Goal: Task Accomplishment & Management: Manage account settings

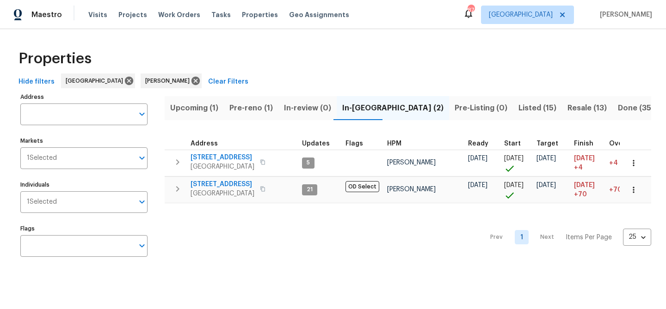
click at [179, 110] on span "Upcoming (1)" at bounding box center [194, 108] width 48 height 13
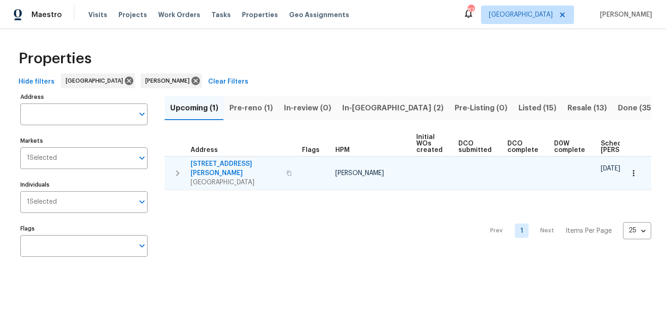
click at [286, 171] on icon "button" at bounding box center [289, 174] width 6 height 6
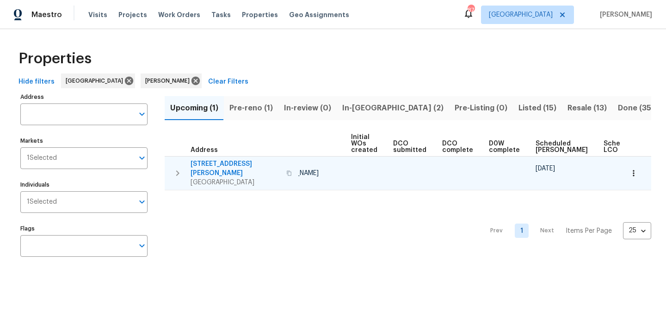
scroll to position [0, 101]
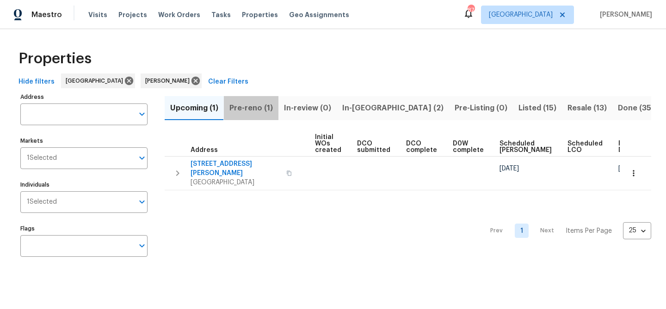
click at [253, 107] on span "Pre-reno (1)" at bounding box center [250, 108] width 43 height 13
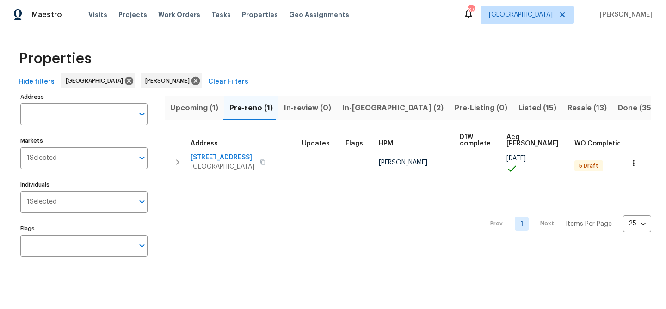
click at [342, 107] on span "In-reno (2)" at bounding box center [392, 108] width 101 height 13
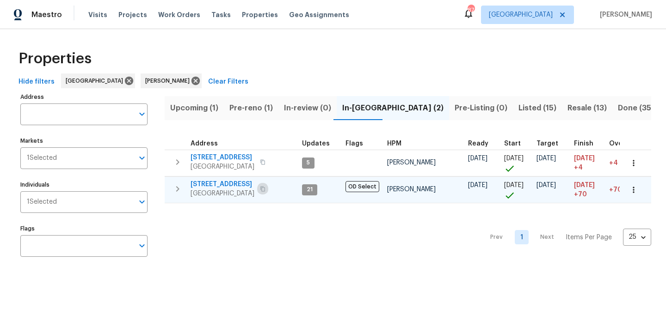
click at [260, 188] on icon "button" at bounding box center [263, 189] width 6 height 6
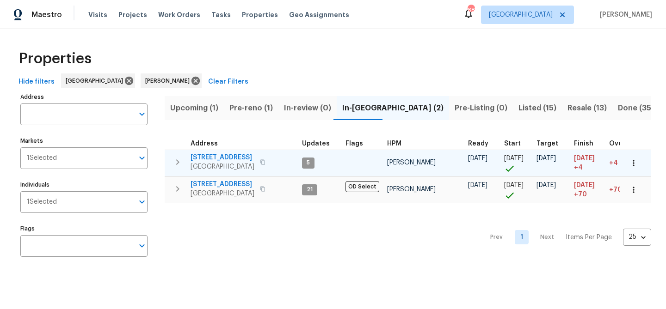
click at [199, 159] on span "2600 Moon Rd" at bounding box center [223, 157] width 64 height 9
click at [228, 157] on span "2600 Moon Rd" at bounding box center [223, 157] width 64 height 9
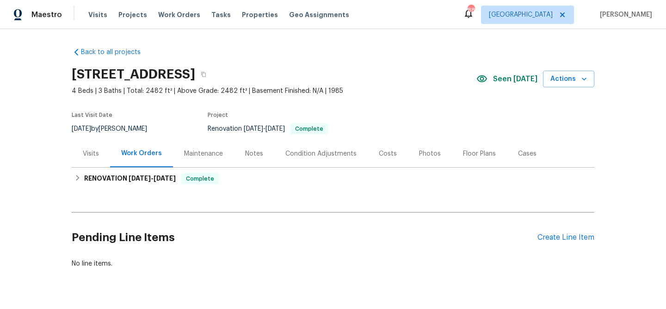
click at [426, 156] on div "Photos" at bounding box center [430, 153] width 22 height 9
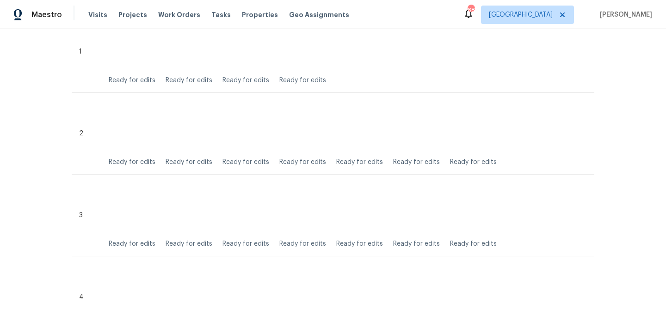
scroll to position [346, 0]
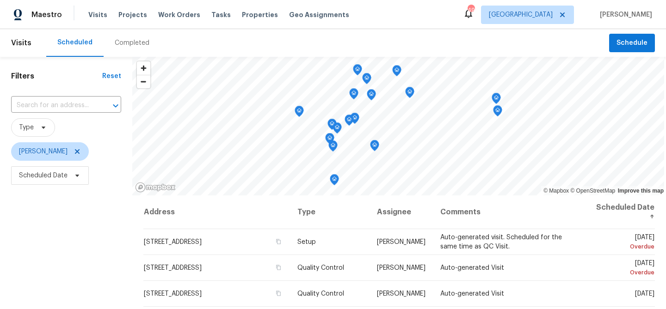
scroll to position [129, 0]
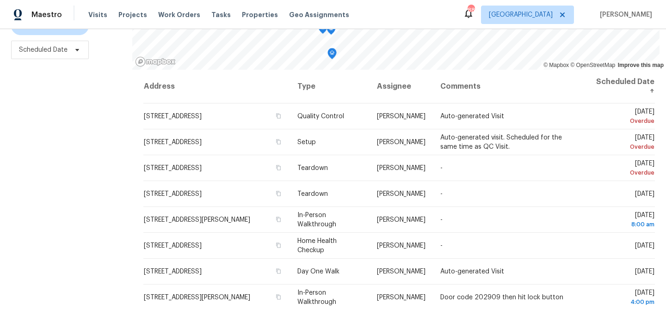
scroll to position [132, 0]
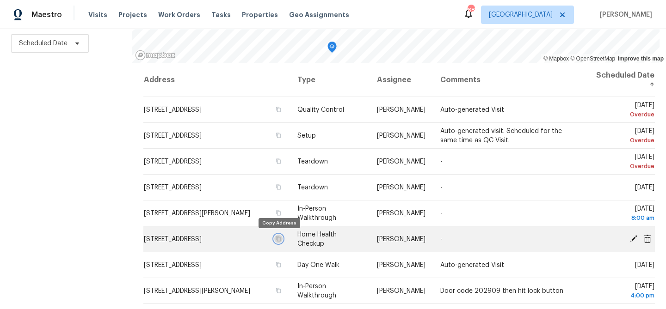
click at [278, 241] on icon "button" at bounding box center [278, 238] width 5 height 5
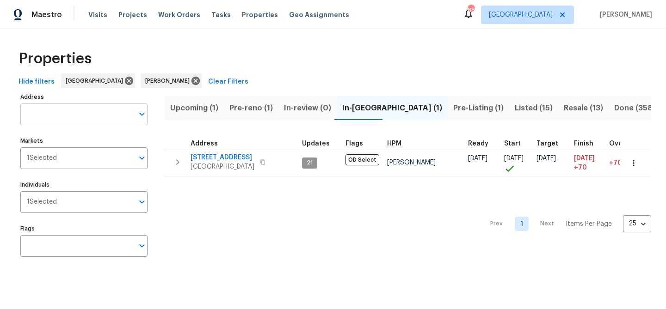
click at [98, 113] on input "Address" at bounding box center [76, 115] width 113 height 22
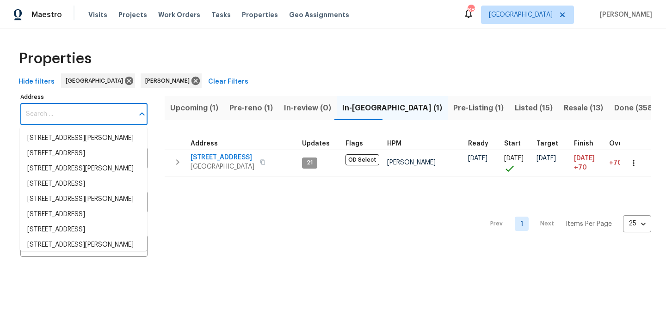
paste input "[STREET_ADDRESS]"
type input "[STREET_ADDRESS]"
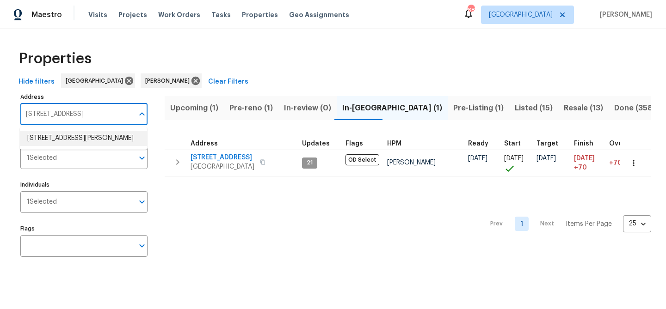
click at [84, 138] on li "1097 Rock Creek Ln Norcross GA 30093" at bounding box center [83, 138] width 127 height 15
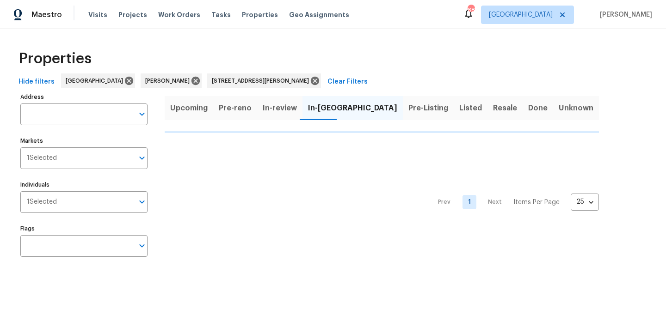
type input "1097 Rock Creek Ln Norcross GA 30093"
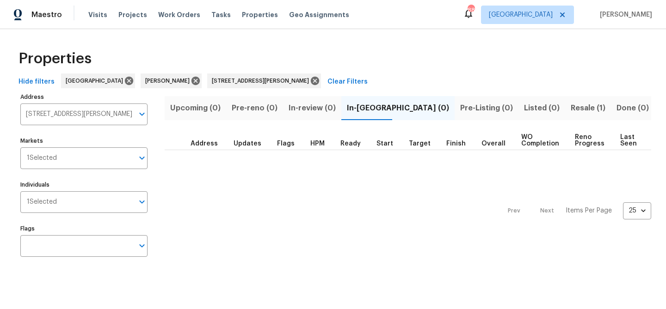
click at [571, 106] on span "Resale (1)" at bounding box center [588, 108] width 35 height 13
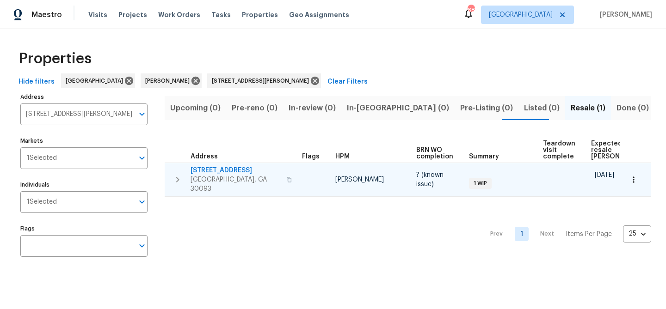
click at [224, 170] on span "1097 Rock Creek Ln" at bounding box center [236, 170] width 90 height 9
click at [177, 177] on icon "button" at bounding box center [177, 180] width 3 height 6
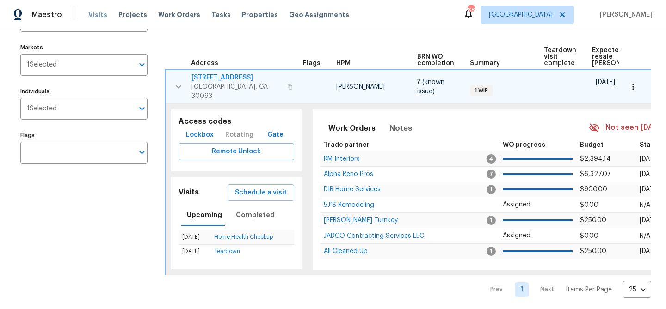
click at [99, 15] on span "Visits" at bounding box center [97, 14] width 19 height 9
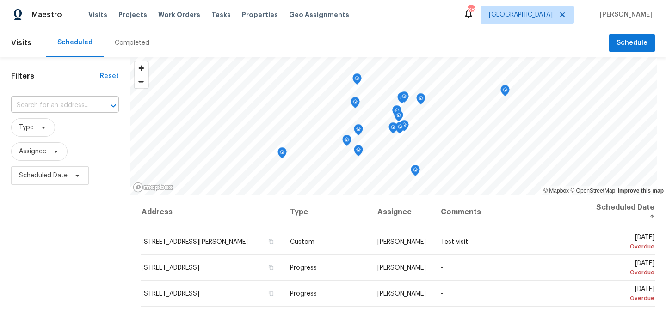
click at [22, 106] on input "text" at bounding box center [52, 106] width 82 height 14
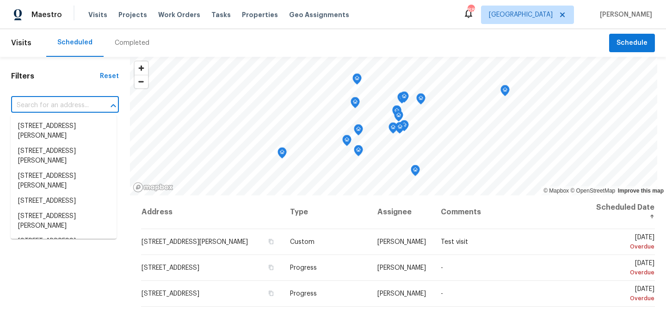
paste input "[STREET_ADDRESS]"
type input "[STREET_ADDRESS]"
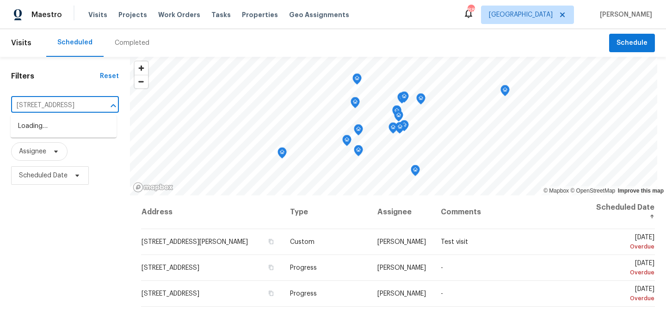
scroll to position [0, 50]
click at [36, 124] on li "[STREET_ADDRESS]" at bounding box center [64, 126] width 106 height 15
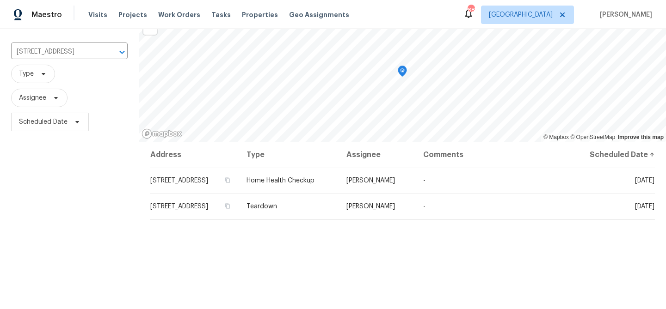
scroll to position [40, 0]
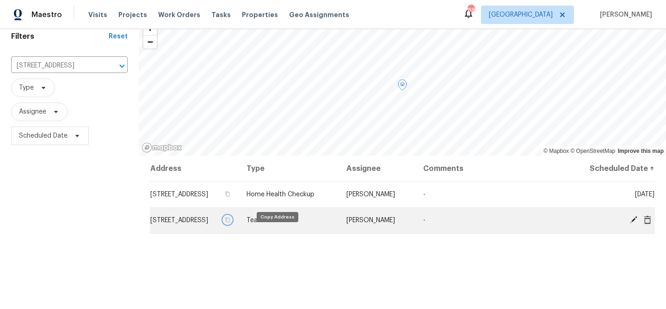
click at [230, 223] on icon "button" at bounding box center [228, 220] width 6 height 6
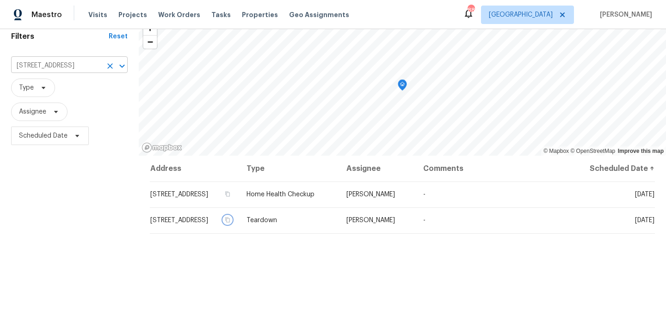
scroll to position [0, 0]
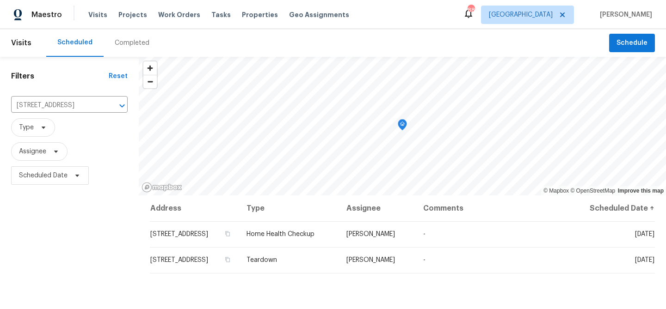
click at [124, 48] on div "Completed" at bounding box center [132, 43] width 57 height 28
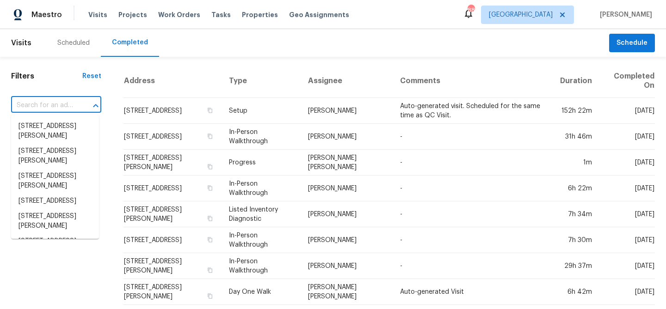
click at [43, 104] on input "text" at bounding box center [43, 106] width 64 height 14
paste input "[STREET_ADDRESS]"
type input "[STREET_ADDRESS]"
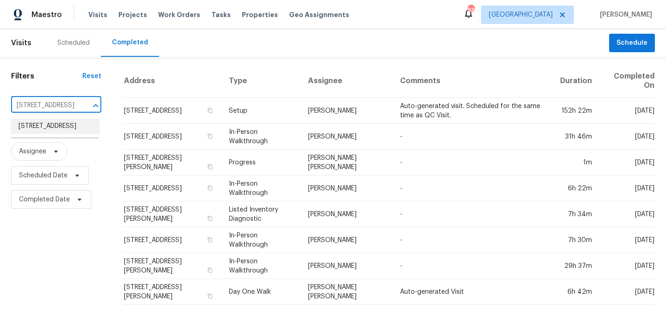
click at [38, 120] on li "[STREET_ADDRESS]" at bounding box center [55, 126] width 88 height 15
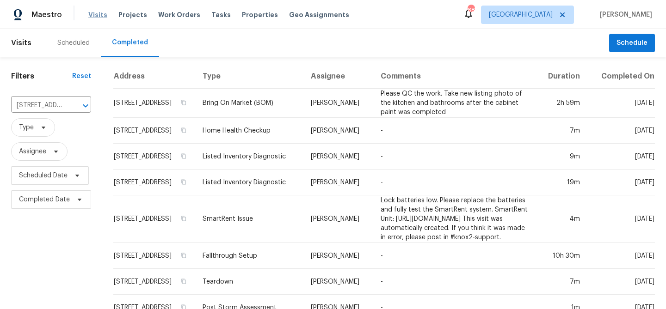
click at [95, 15] on span "Visits" at bounding box center [97, 14] width 19 height 9
click at [77, 106] on button "Clear" at bounding box center [73, 105] width 13 height 13
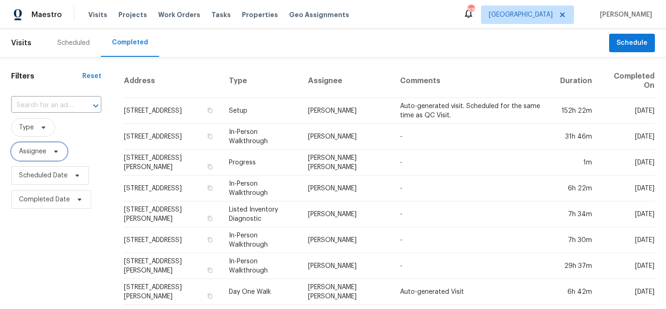
click at [58, 149] on icon at bounding box center [55, 151] width 7 height 7
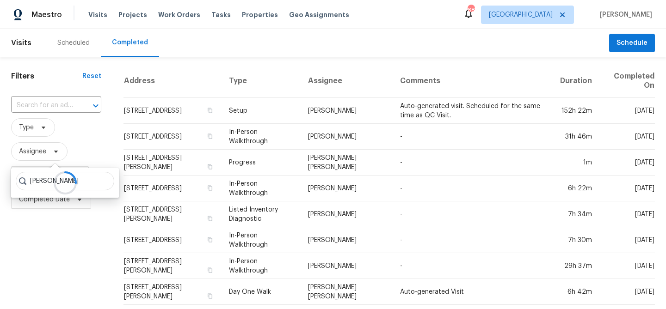
type input "samuel"
click at [79, 41] on div "Scheduled" at bounding box center [73, 42] width 32 height 9
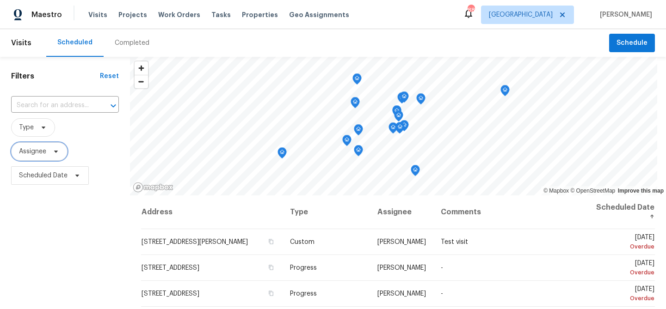
click at [56, 155] on span "Assignee" at bounding box center [39, 151] width 56 height 19
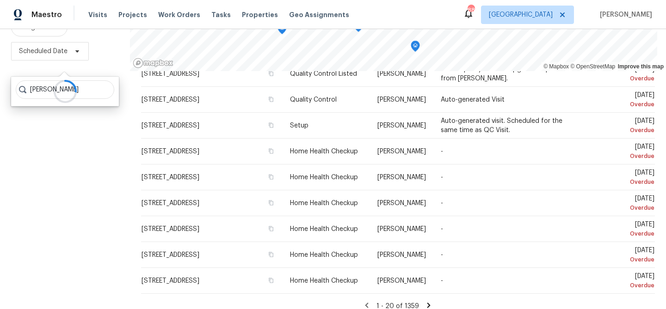
scroll to position [134, 0]
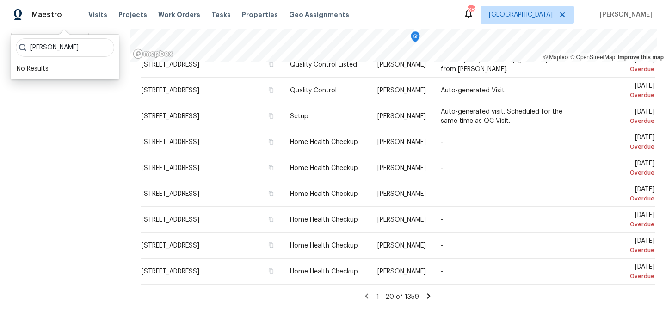
click at [62, 51] on input "samuel vertick" at bounding box center [65, 47] width 99 height 19
type input "samuel"
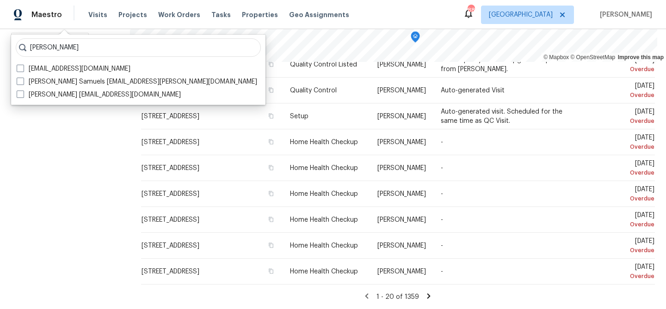
click at [161, 50] on input "samuel" at bounding box center [138, 47] width 245 height 19
click at [159, 45] on input "samuel" at bounding box center [138, 47] width 245 height 19
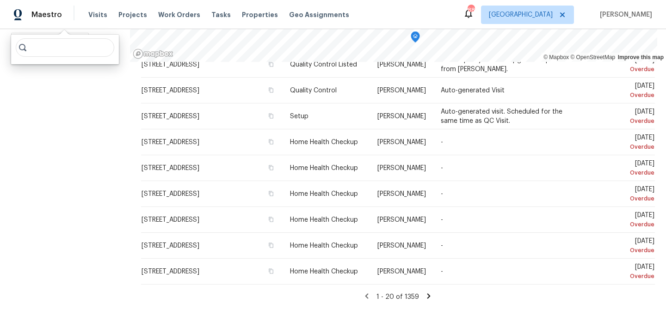
click at [47, 139] on div "Filters Reset ​ Type Assignee Scheduled Date" at bounding box center [65, 116] width 130 height 386
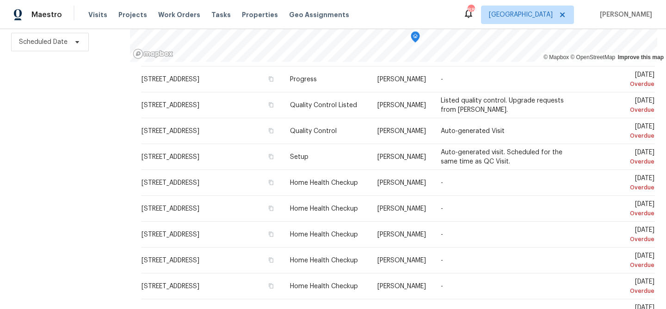
scroll to position [0, 0]
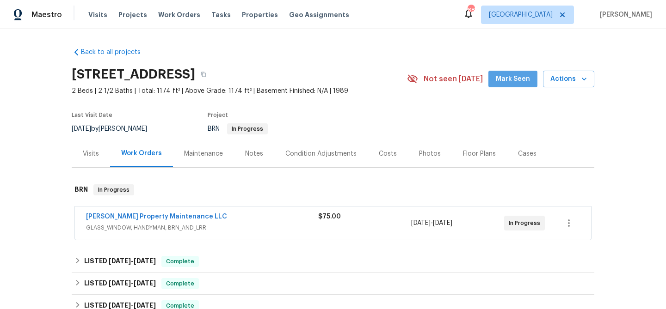
click at [517, 78] on span "Mark Seen" at bounding box center [513, 80] width 34 height 12
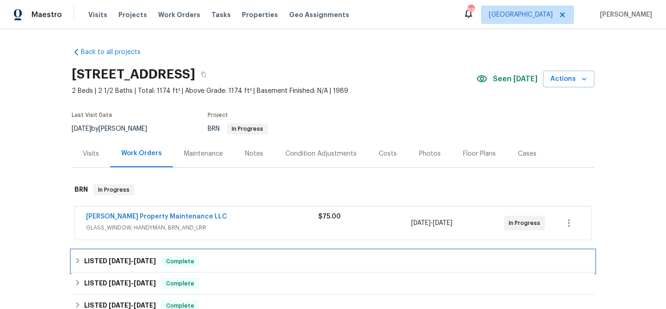
click at [229, 259] on div "LISTED 7/8/25 - 7/12/25 Complete" at bounding box center [332, 261] width 517 height 11
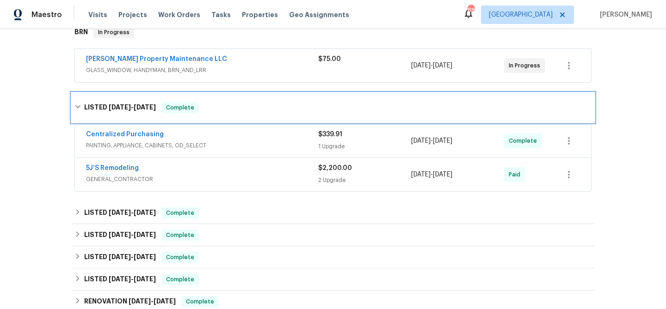
scroll to position [172, 0]
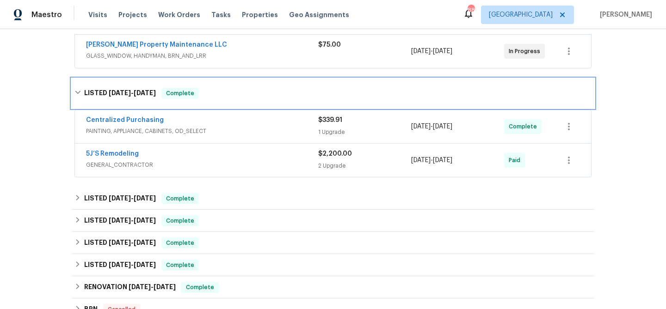
click at [210, 90] on div "LISTED 7/8/25 - 7/12/25 Complete" at bounding box center [332, 93] width 517 height 11
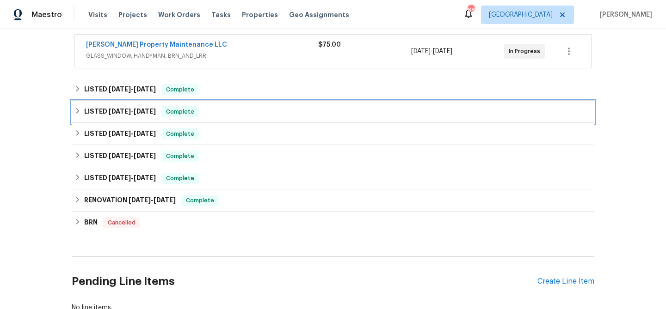
click at [213, 107] on div "LISTED 5/14/25 - 5/17/25 Complete" at bounding box center [332, 111] width 517 height 11
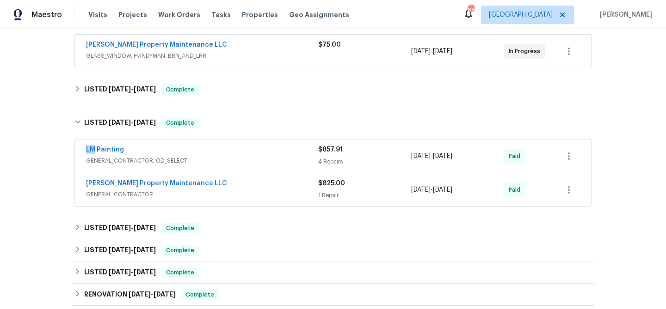
click at [213, 107] on div "Back to all projects 1097 Rock Creek Ln, Norcross, GA 30093 2 Beds | 2 1/2 Bath…" at bounding box center [333, 141] width 523 height 546
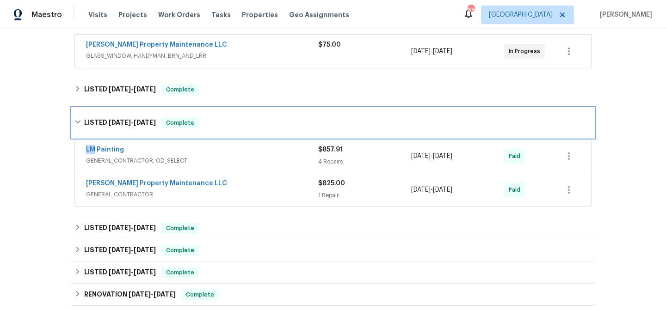
click at [213, 120] on div "LISTED 5/14/25 - 5/17/25 Complete" at bounding box center [332, 122] width 517 height 11
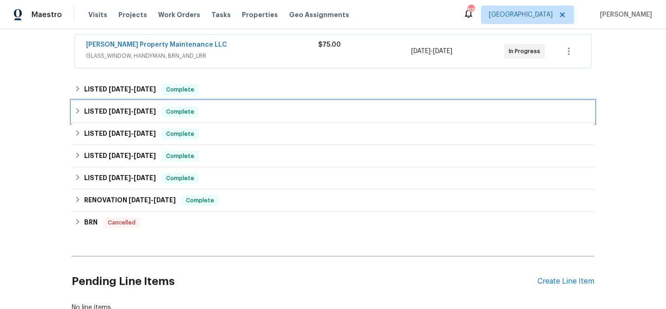
scroll to position [185, 0]
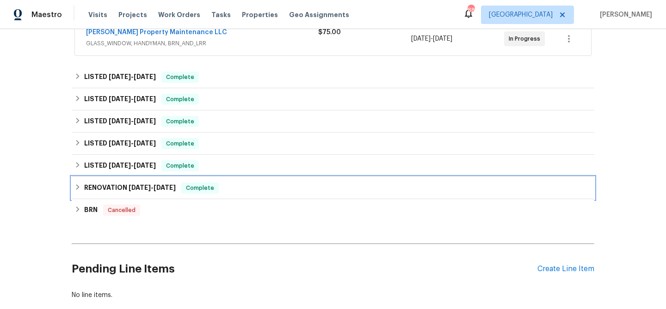
click at [228, 186] on div "RENOVATION 8/9/24 - 8/14/24 Complete" at bounding box center [332, 188] width 517 height 11
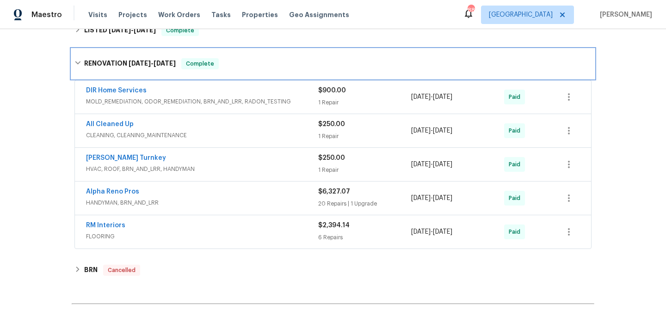
scroll to position [305, 0]
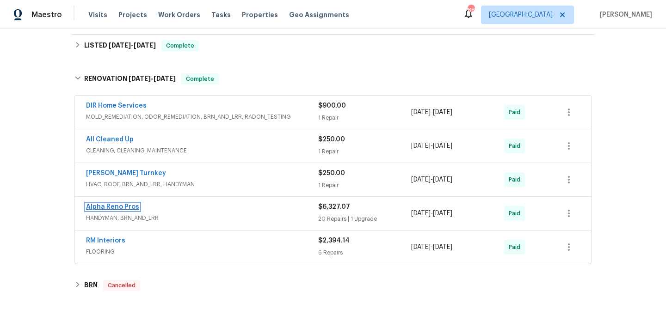
click at [105, 206] on link "Alpha Reno Pros" at bounding box center [112, 207] width 53 height 6
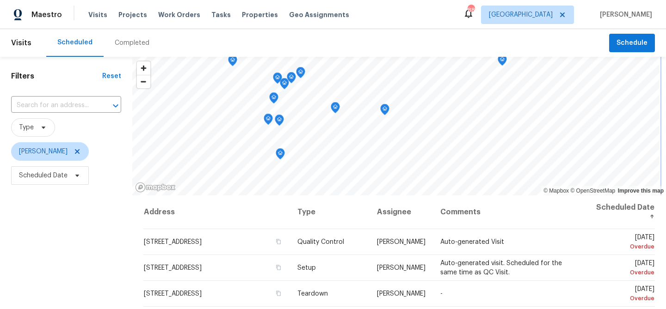
click at [270, 121] on icon "Map marker" at bounding box center [268, 119] width 8 height 11
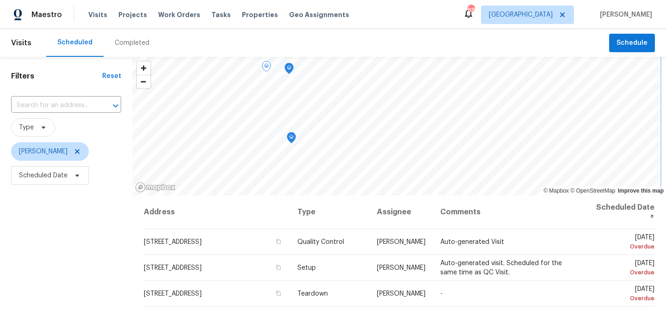
click at [292, 138] on icon "Map marker" at bounding box center [291, 137] width 1 height 1
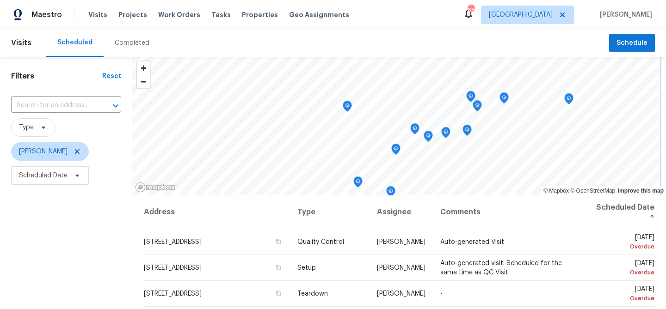
click at [351, 111] on icon "Map marker" at bounding box center [347, 107] width 9 height 12
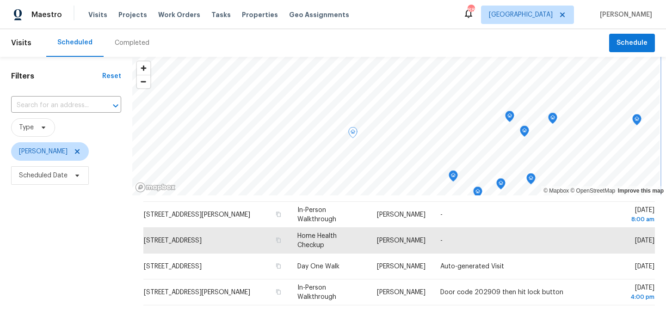
scroll to position [133, 0]
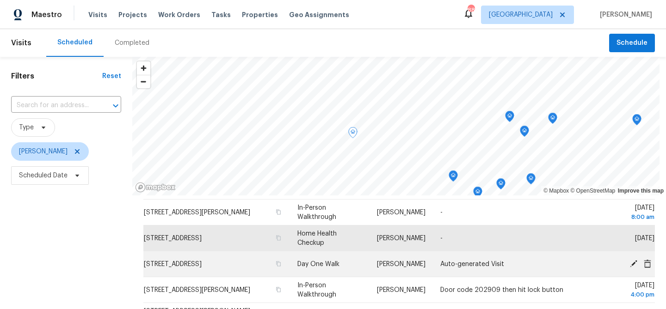
click at [171, 260] on td "[STREET_ADDRESS]" at bounding box center [216, 265] width 147 height 26
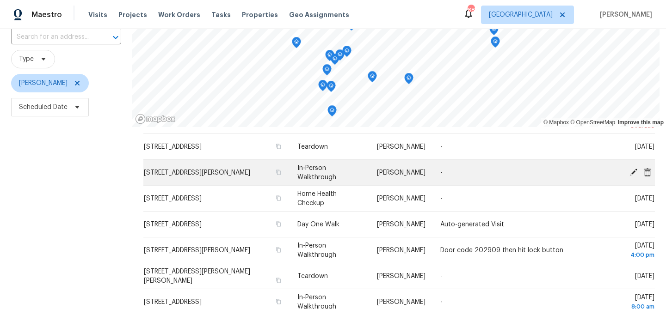
scroll to position [105, 0]
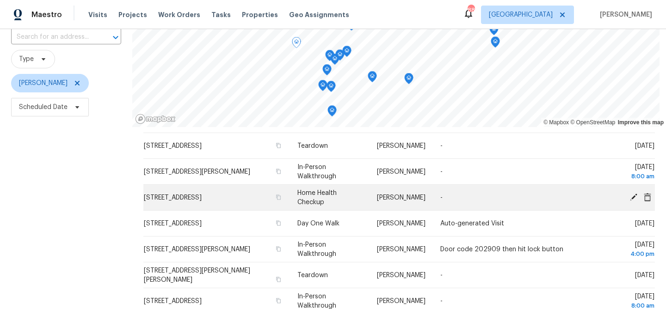
click at [632, 197] on icon at bounding box center [633, 196] width 7 height 7
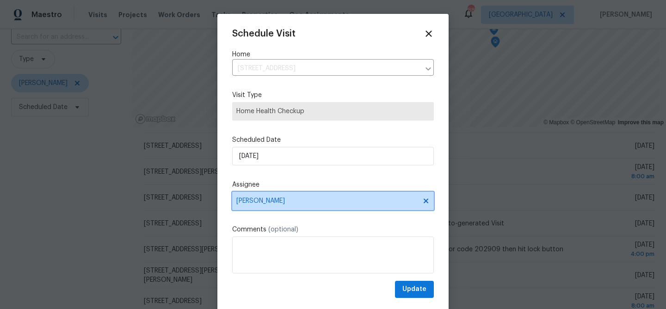
click at [332, 198] on span "[PERSON_NAME]" at bounding box center [326, 201] width 181 height 7
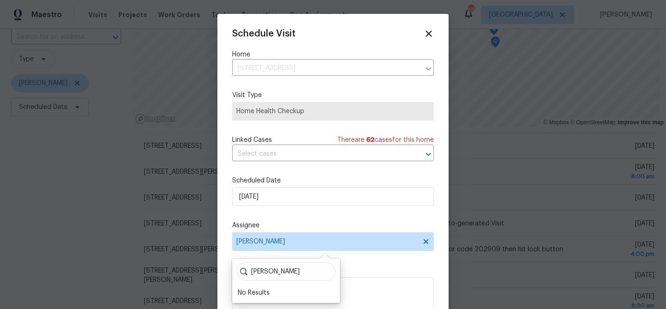
type input "[PERSON_NAME]"
click at [289, 223] on label "Assignee" at bounding box center [333, 225] width 202 height 9
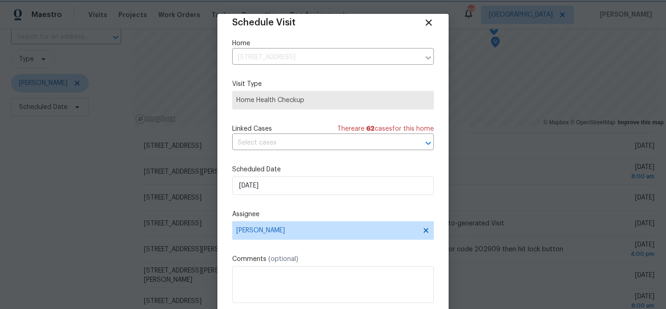
scroll to position [17, 0]
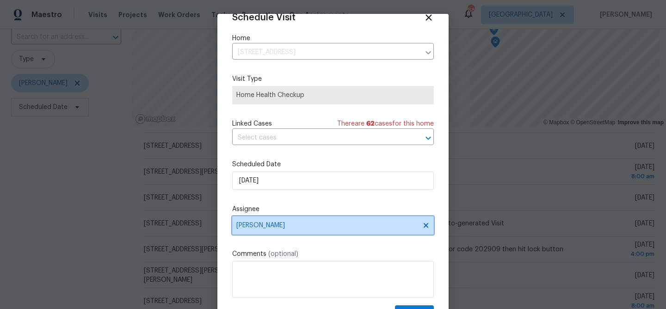
click at [288, 225] on span "[PERSON_NAME]" at bounding box center [326, 225] width 181 height 7
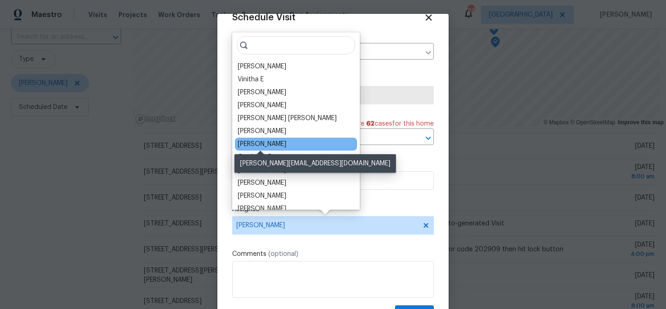
click at [260, 142] on div "[PERSON_NAME]" at bounding box center [262, 144] width 49 height 9
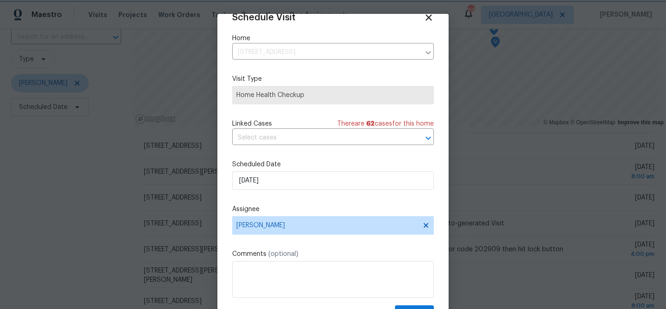
scroll to position [42, 0]
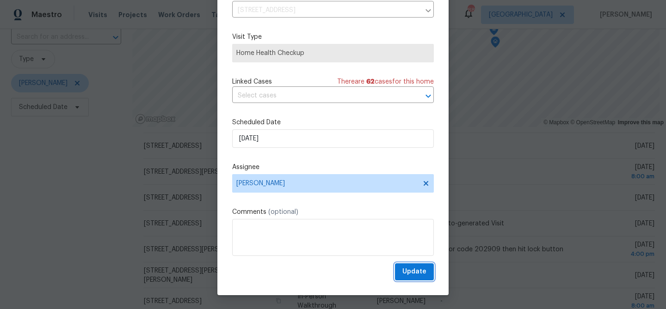
click at [417, 273] on span "Update" at bounding box center [414, 272] width 24 height 12
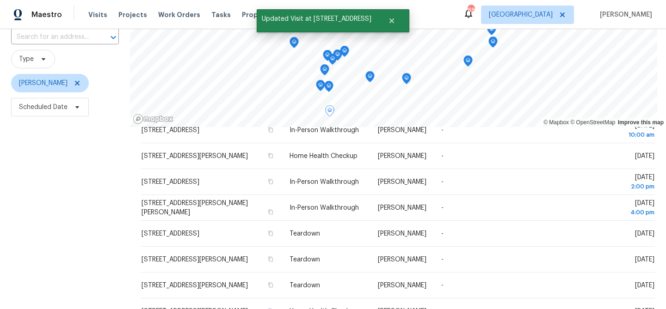
scroll to position [329, 0]
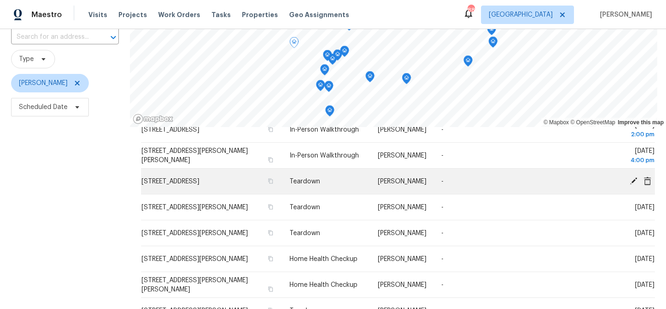
click at [632, 181] on icon at bounding box center [633, 180] width 7 height 7
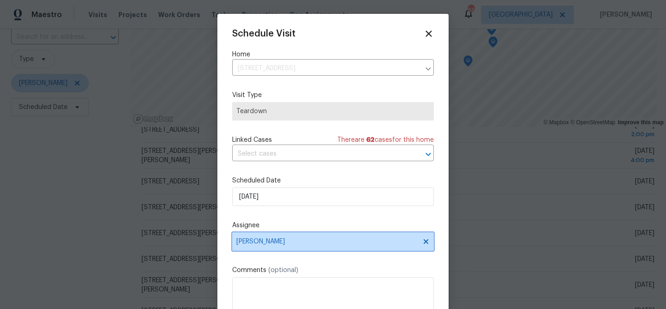
click at [278, 239] on span "[PERSON_NAME]" at bounding box center [326, 241] width 181 height 7
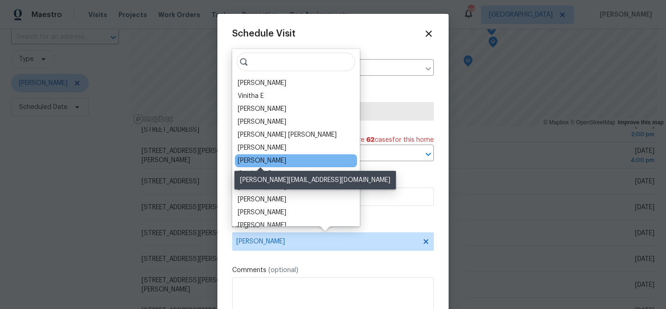
click at [270, 163] on div "[PERSON_NAME]" at bounding box center [262, 160] width 49 height 9
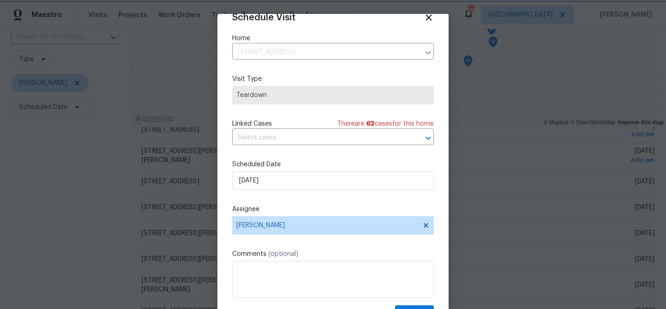
scroll to position [42, 0]
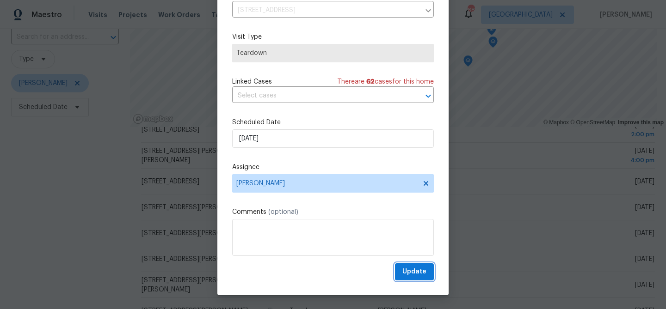
click at [414, 275] on span "Update" at bounding box center [414, 272] width 24 height 12
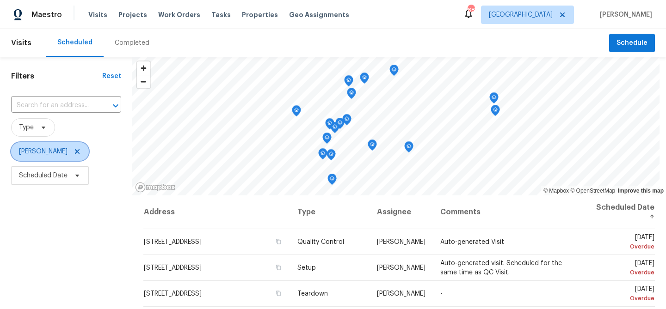
click at [76, 153] on icon at bounding box center [77, 151] width 5 height 5
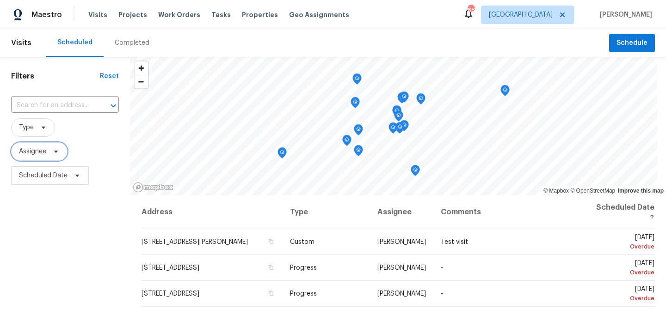
click at [44, 154] on span "Assignee" at bounding box center [32, 151] width 27 height 9
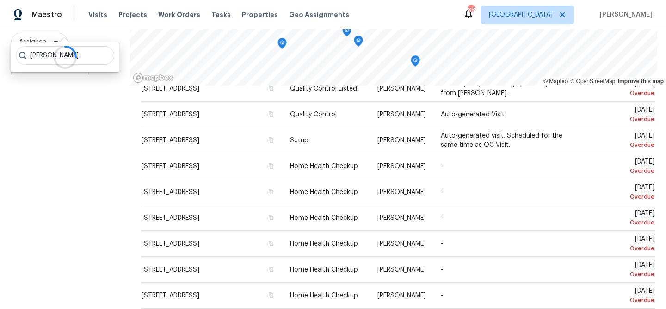
scroll to position [134, 0]
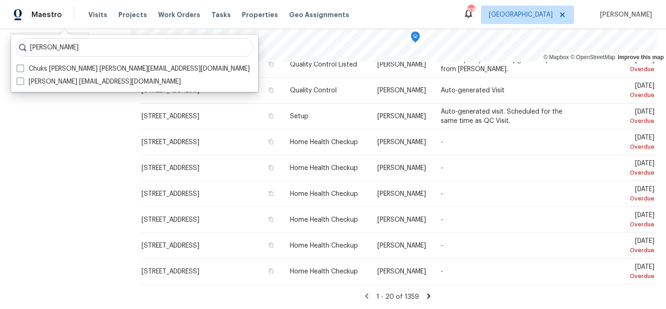
click at [71, 47] on input "samuel" at bounding box center [135, 47] width 238 height 19
type input "samuel"
click at [427, 296] on icon at bounding box center [428, 296] width 3 height 5
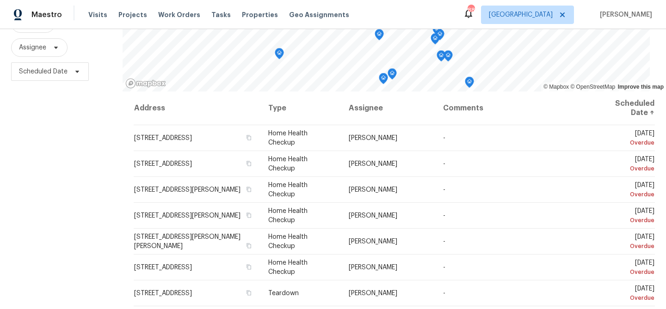
scroll to position [111, 0]
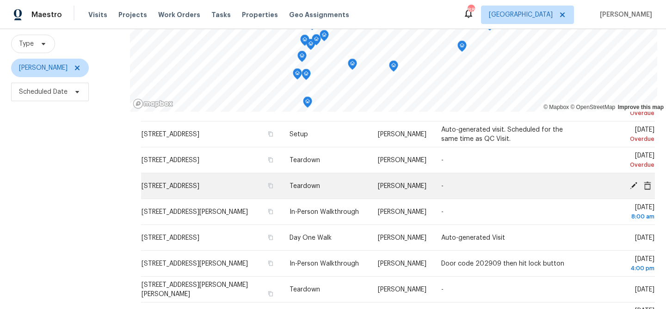
scroll to position [71, 0]
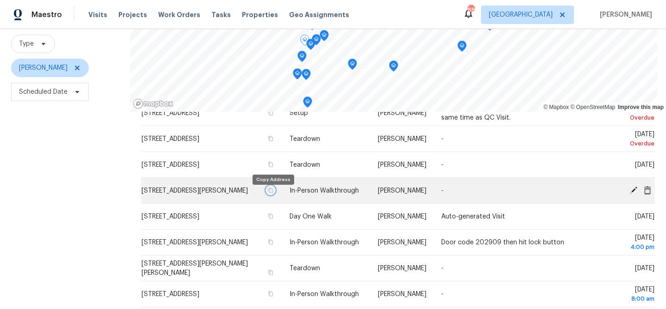
click at [273, 193] on icon "button" at bounding box center [271, 191] width 6 height 6
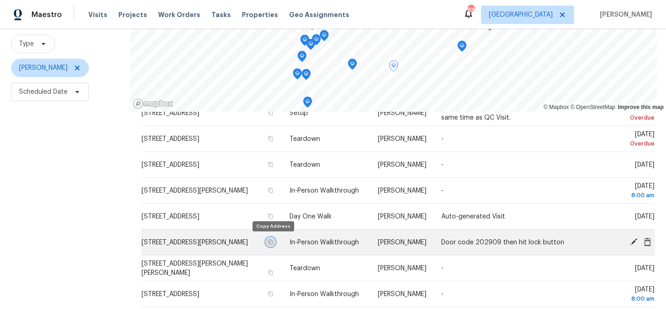
click at [269, 243] on icon "button" at bounding box center [271, 243] width 6 height 6
